Goal: Navigation & Orientation: Find specific page/section

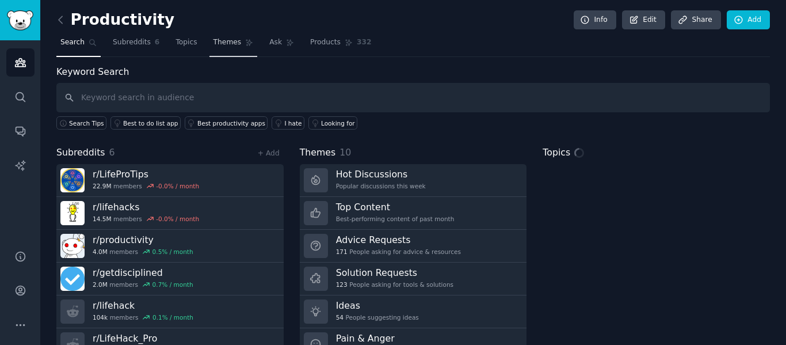
click at [225, 37] on link "Themes" at bounding box center [233, 45] width 48 height 24
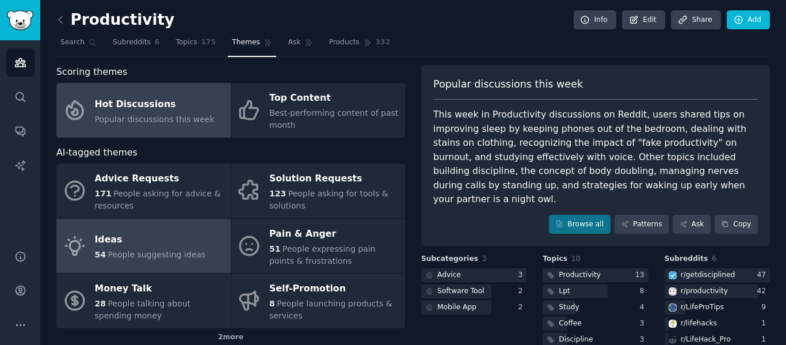
click at [161, 263] on link "Ideas 54 People suggesting ideas" at bounding box center [143, 246] width 174 height 55
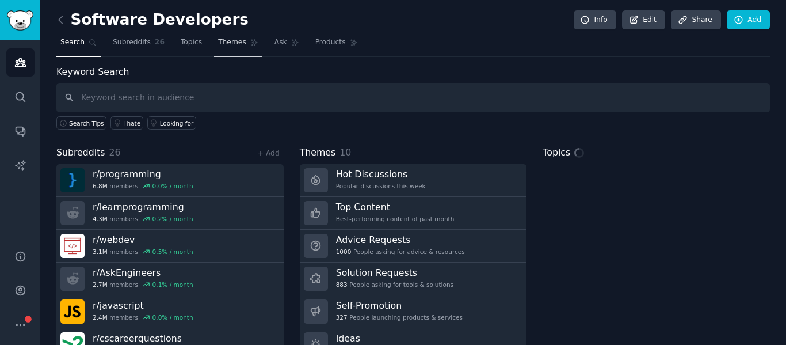
click at [220, 47] on span "Themes" at bounding box center [232, 42] width 28 height 10
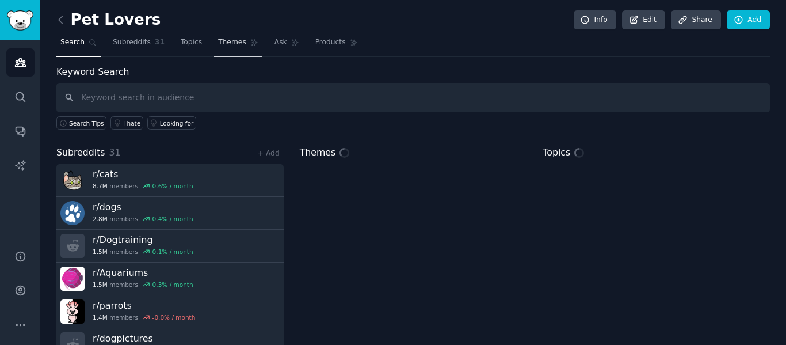
click at [218, 46] on span "Themes" at bounding box center [232, 42] width 28 height 10
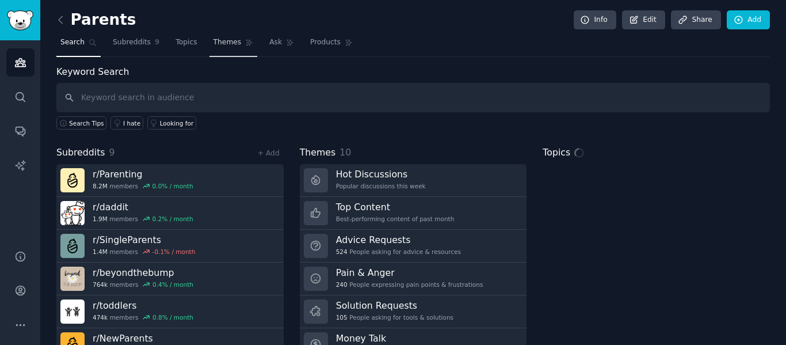
drag, startPoint x: 215, startPoint y: 39, endPoint x: 235, endPoint y: 48, distance: 21.9
click at [215, 39] on span "Themes" at bounding box center [227, 42] width 28 height 10
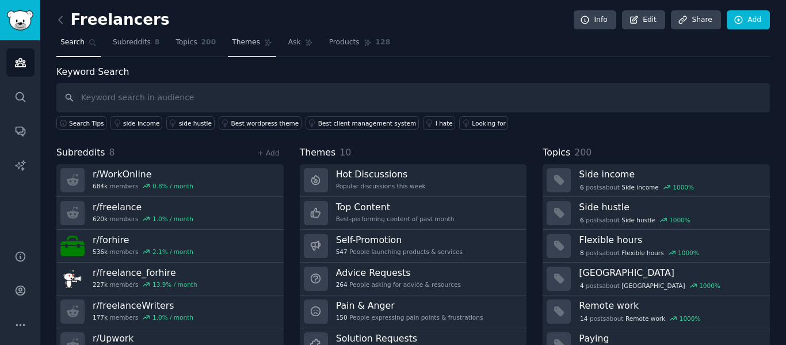
click at [232, 40] on span "Themes" at bounding box center [246, 42] width 28 height 10
